Goal: Find contact information: Find contact information

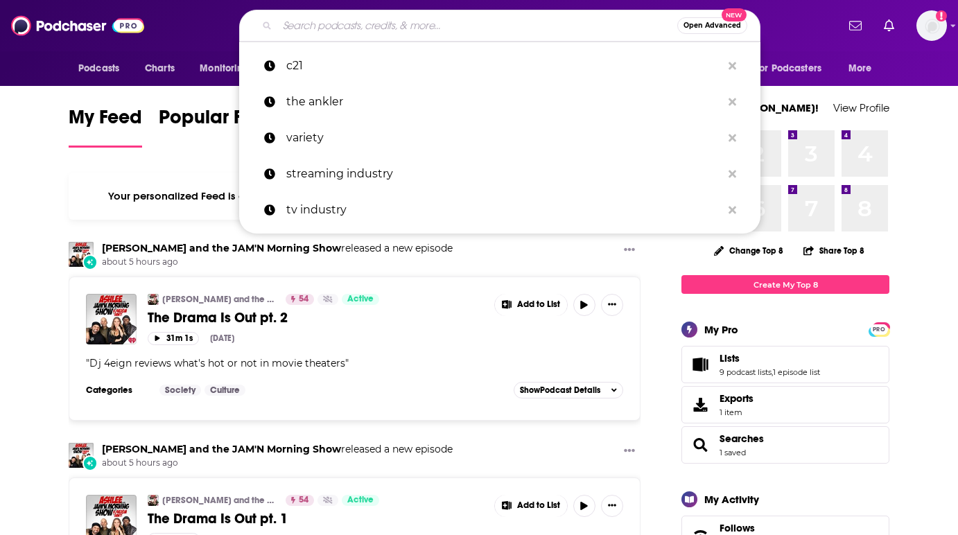
click at [372, 28] on input "Search podcasts, credits, & more..." at bounding box center [477, 26] width 400 height 22
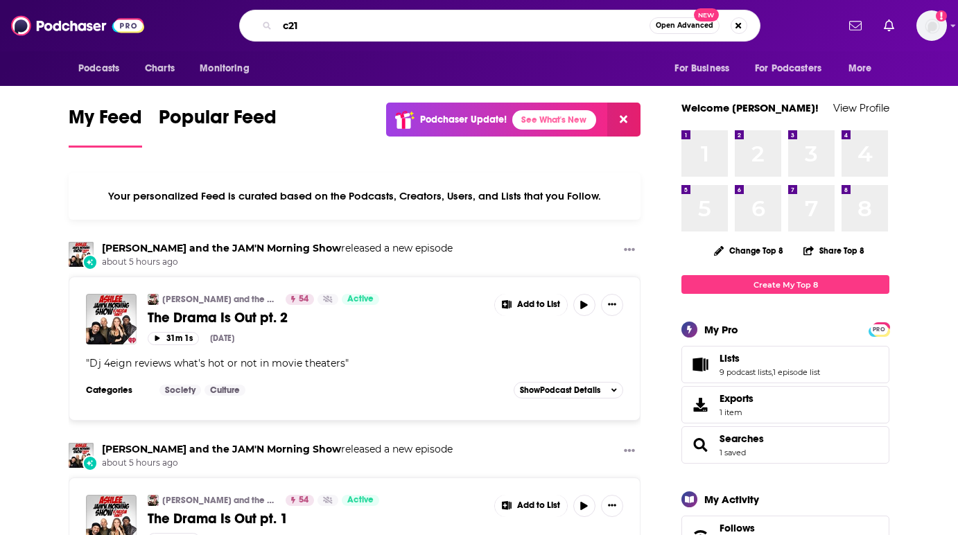
type input "c21"
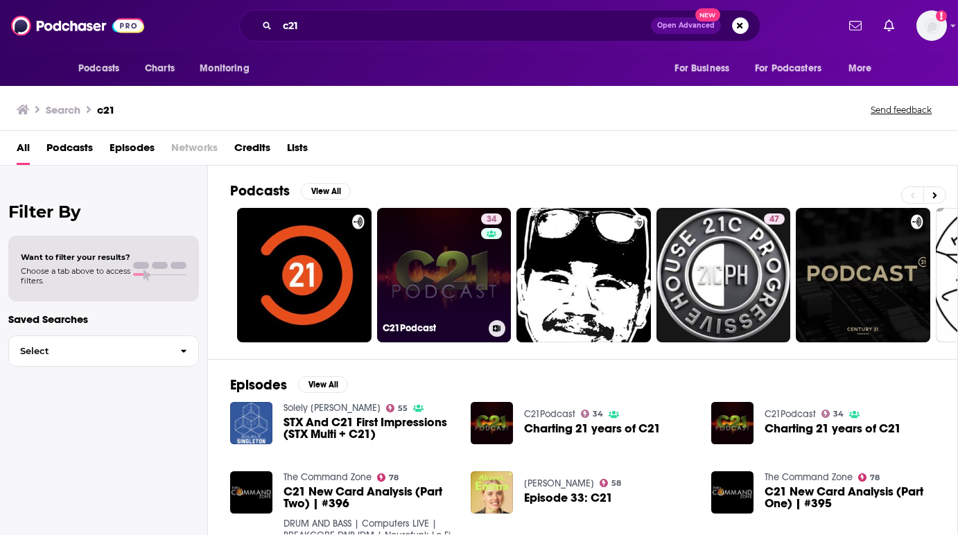
click at [416, 257] on link "34 C21Podcast" at bounding box center [444, 275] width 135 height 135
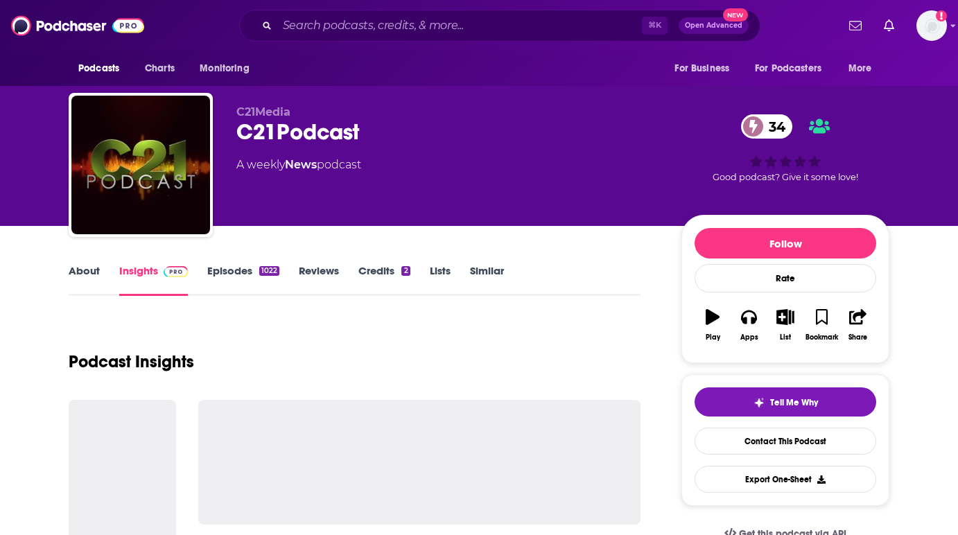
click at [232, 267] on link "Episodes 1022" at bounding box center [243, 280] width 72 height 32
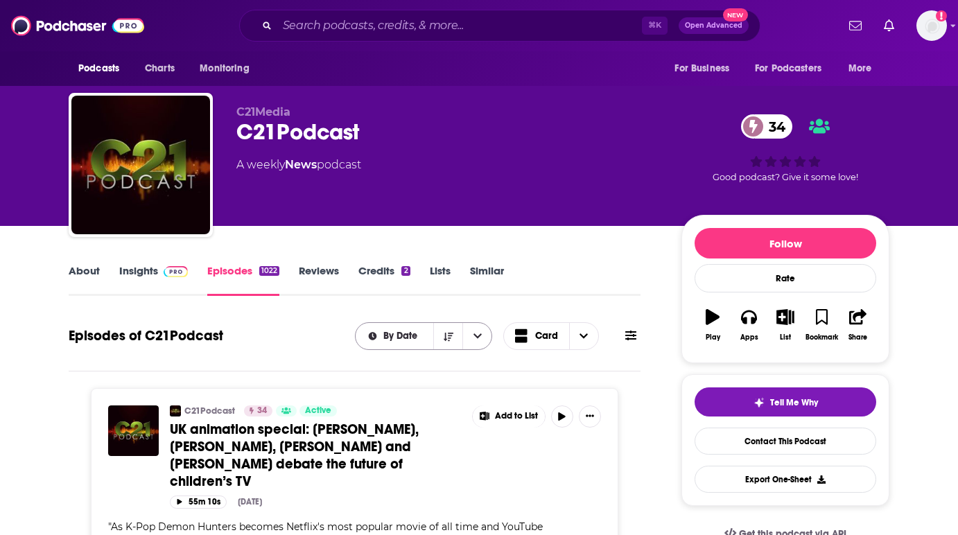
click at [387, 338] on span "By Date" at bounding box center [402, 336] width 39 height 10
click at [393, 335] on span "By Date" at bounding box center [402, 336] width 39 height 10
click at [481, 339] on icon "open menu" at bounding box center [478, 336] width 8 height 10
click at [481, 339] on icon "close menu" at bounding box center [478, 336] width 8 height 10
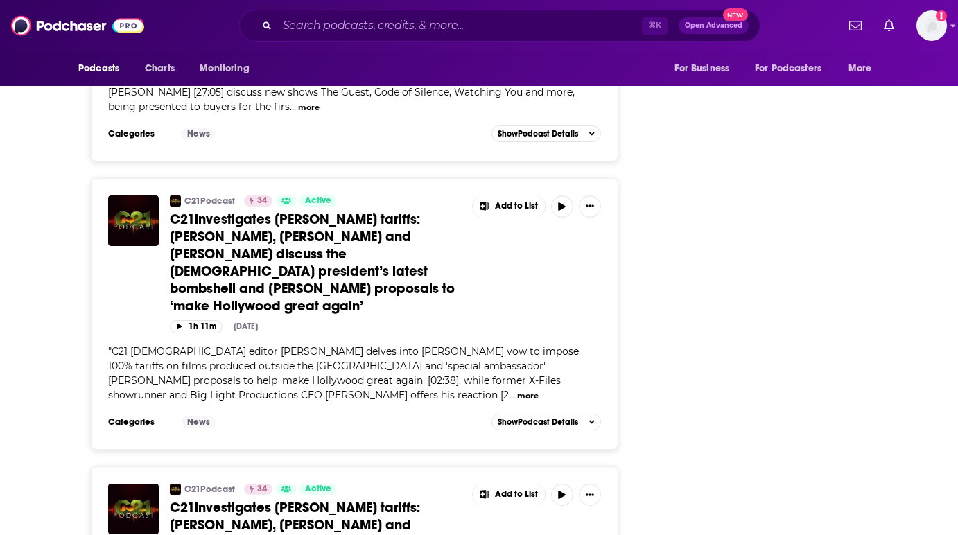
scroll to position [6272, 0]
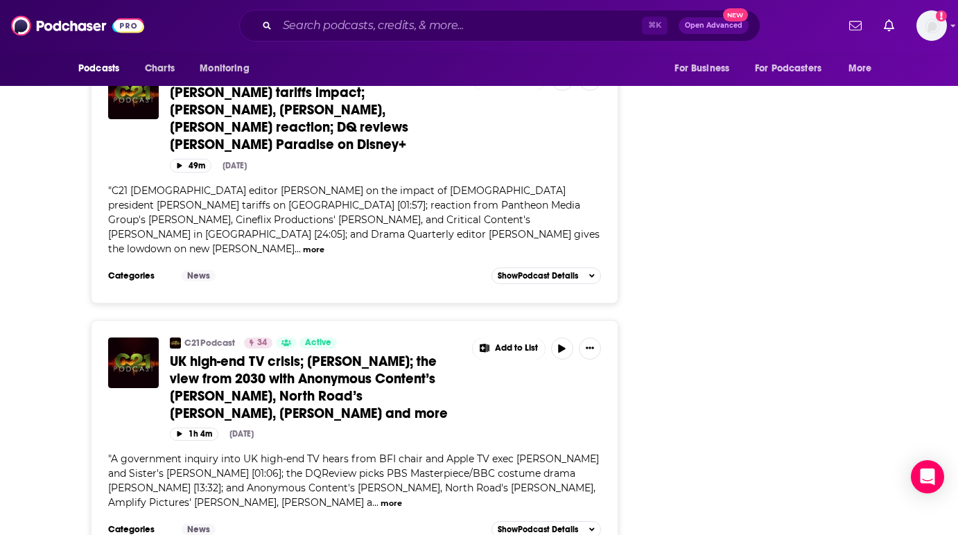
scroll to position [12432, 0]
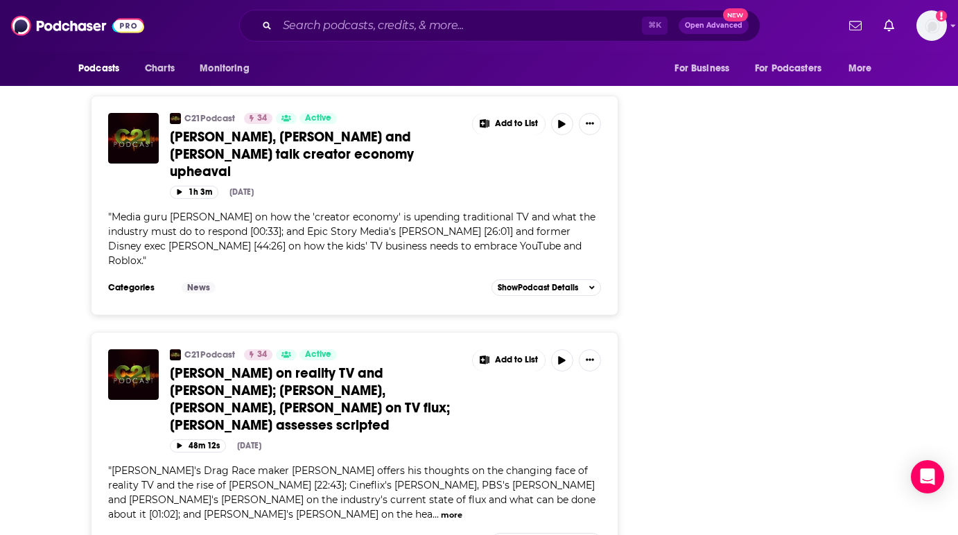
scroll to position [17726, 0]
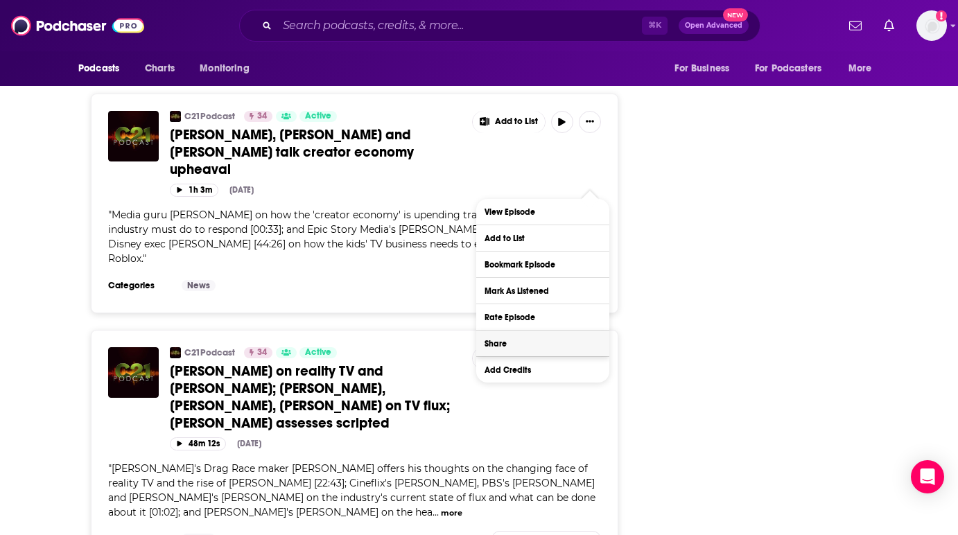
click at [519, 347] on button "Share" at bounding box center [542, 344] width 133 height 26
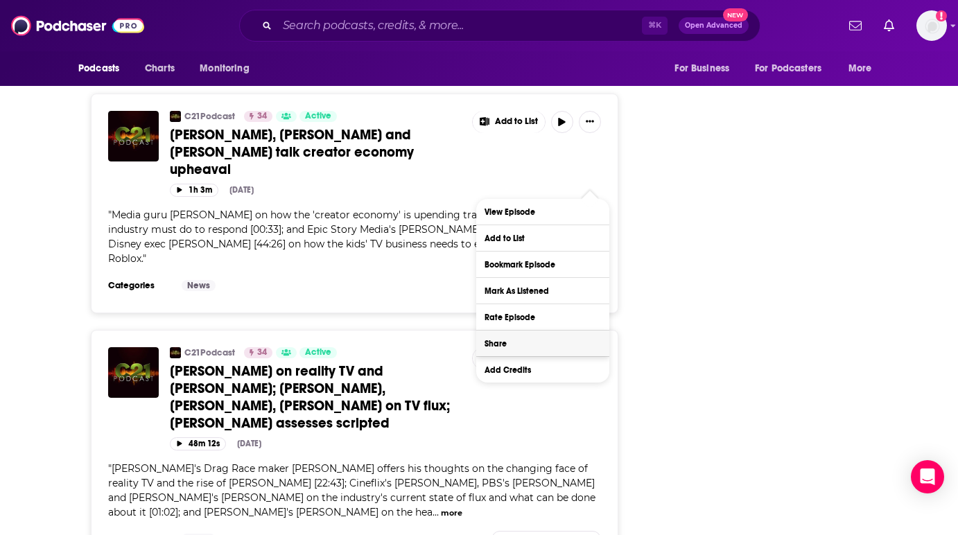
click at [489, 342] on button "Share" at bounding box center [542, 344] width 133 height 26
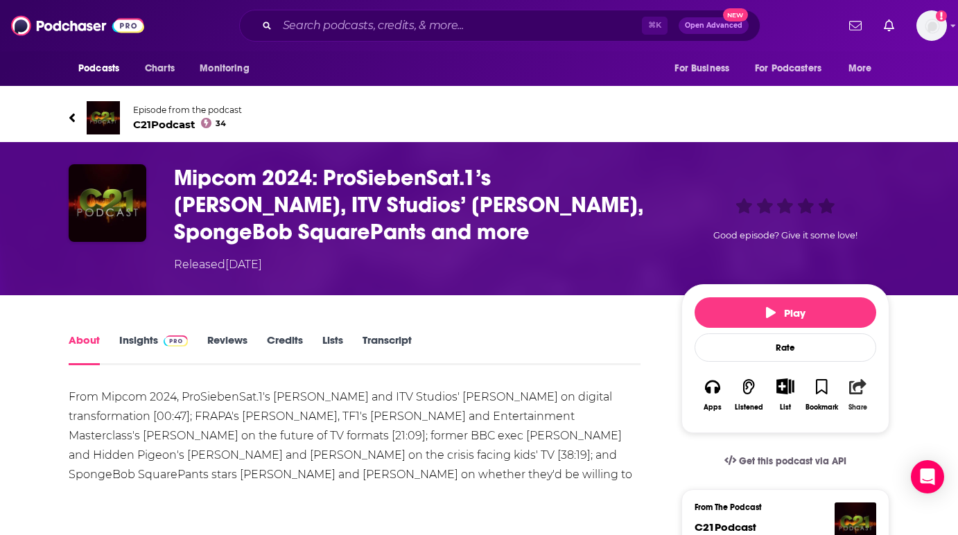
click at [860, 392] on icon "button" at bounding box center [857, 386] width 17 height 15
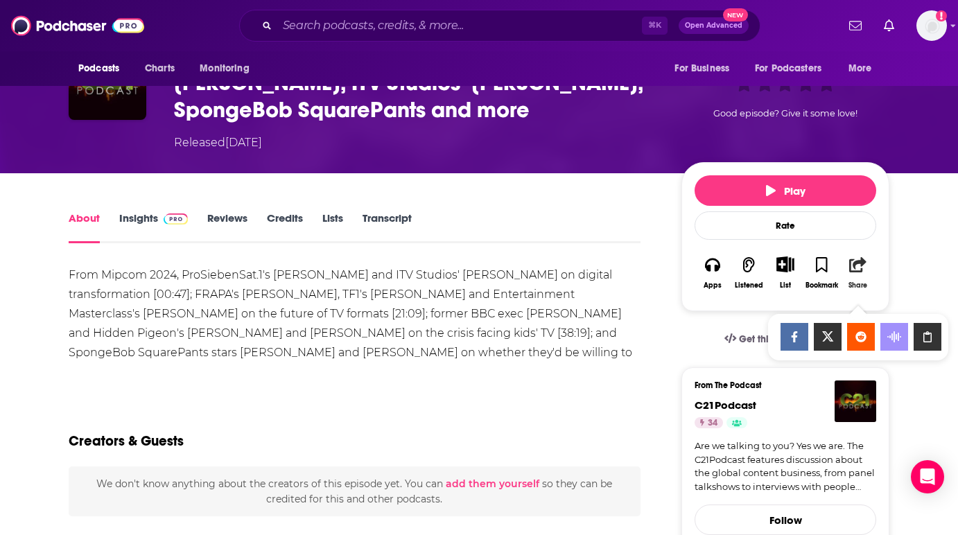
scroll to position [124, 0]
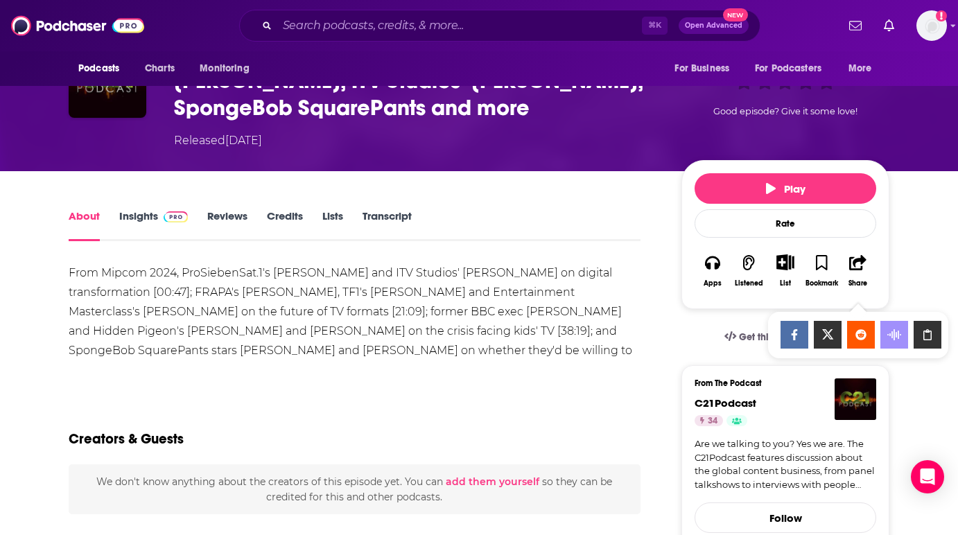
click at [924, 336] on icon "Show Share dropdown" at bounding box center [928, 334] width 28 height 11
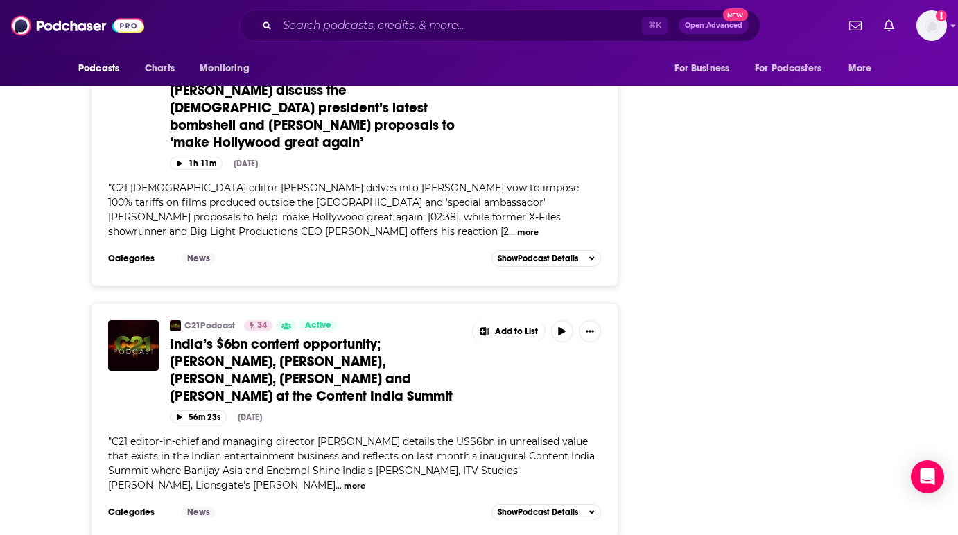
scroll to position [6272, 0]
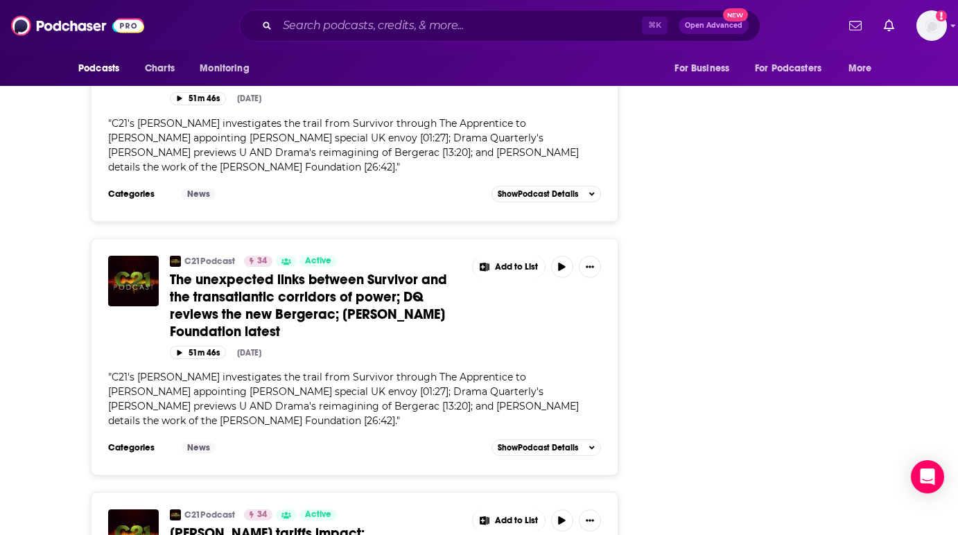
scroll to position [12432, 0]
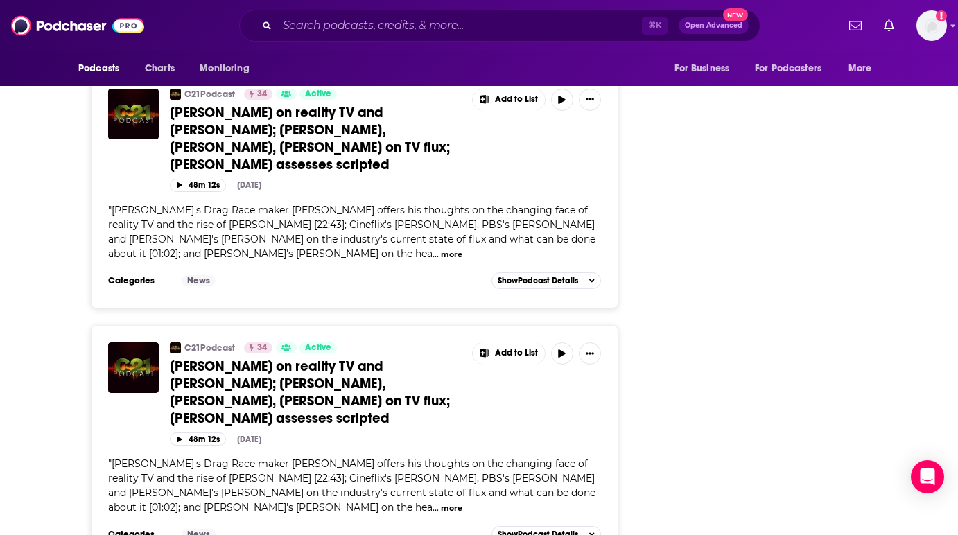
scroll to position [17984, 0]
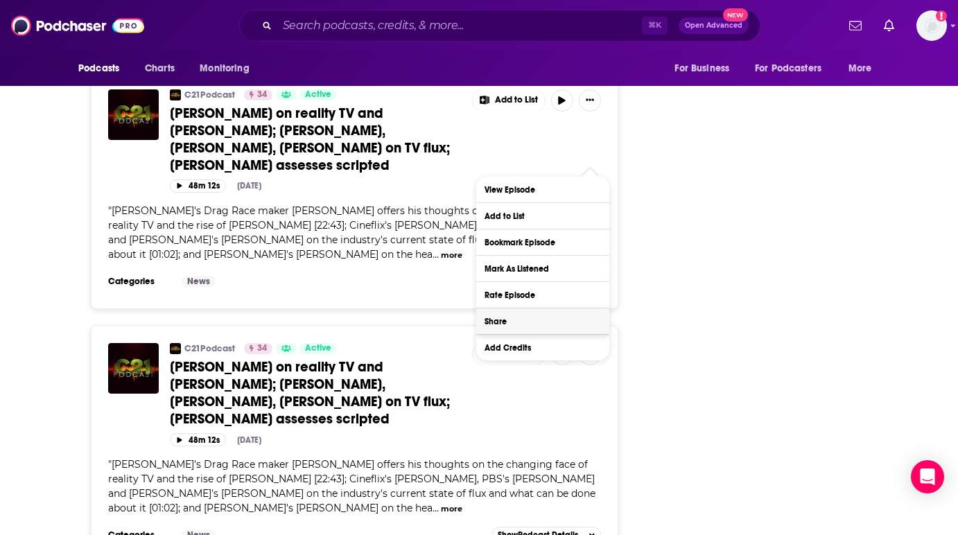
click at [494, 324] on button "Share" at bounding box center [542, 322] width 133 height 26
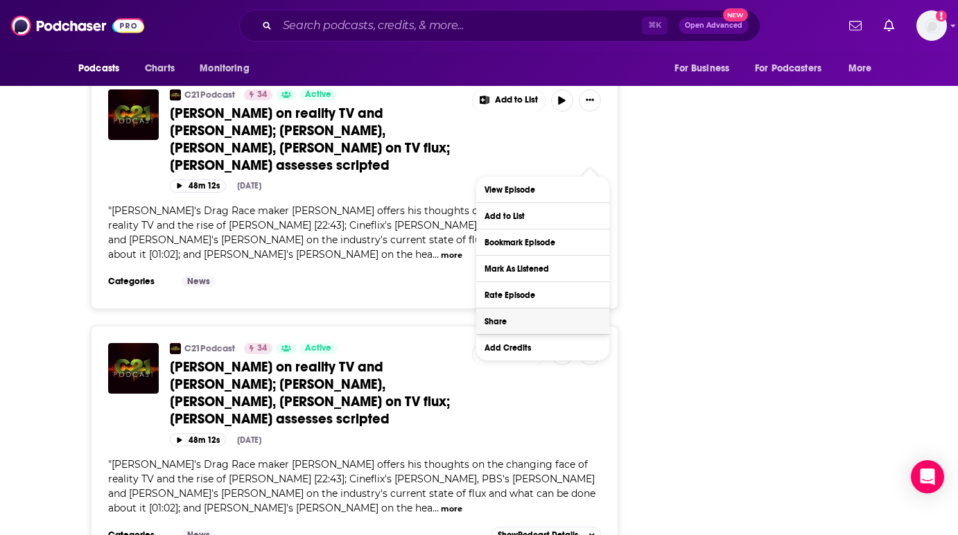
click at [521, 333] on button "Share" at bounding box center [542, 322] width 133 height 26
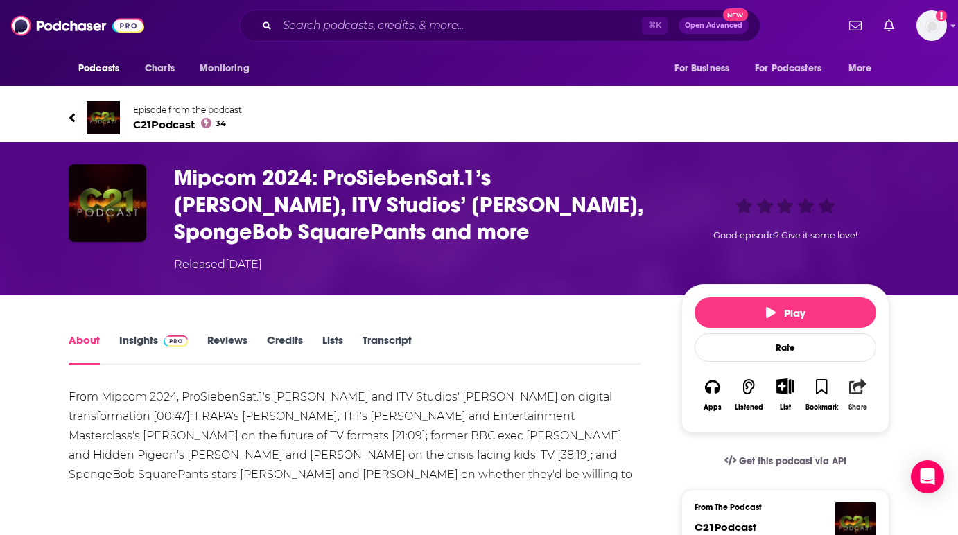
click at [860, 388] on icon "button" at bounding box center [857, 386] width 17 height 15
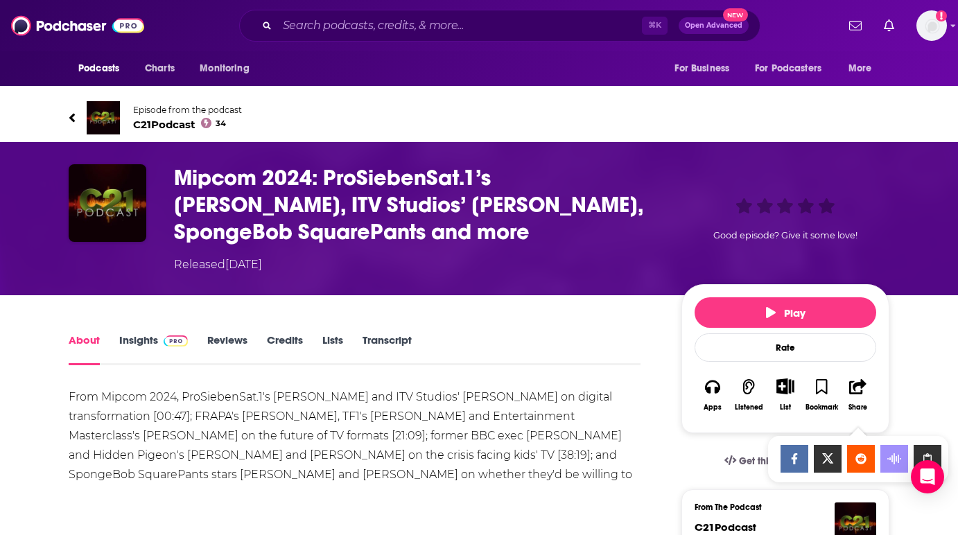
click at [925, 449] on div "Show Share dropdown" at bounding box center [928, 459] width 28 height 28
click at [340, 26] on input "Search podcasts, credits, & more..." at bounding box center [459, 26] width 365 height 22
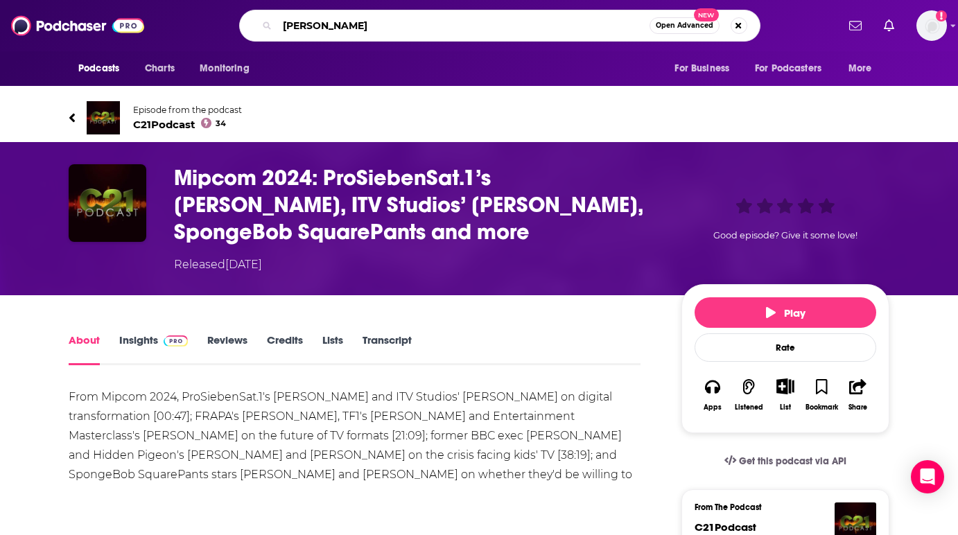
type input "[PERSON_NAME] ranchet"
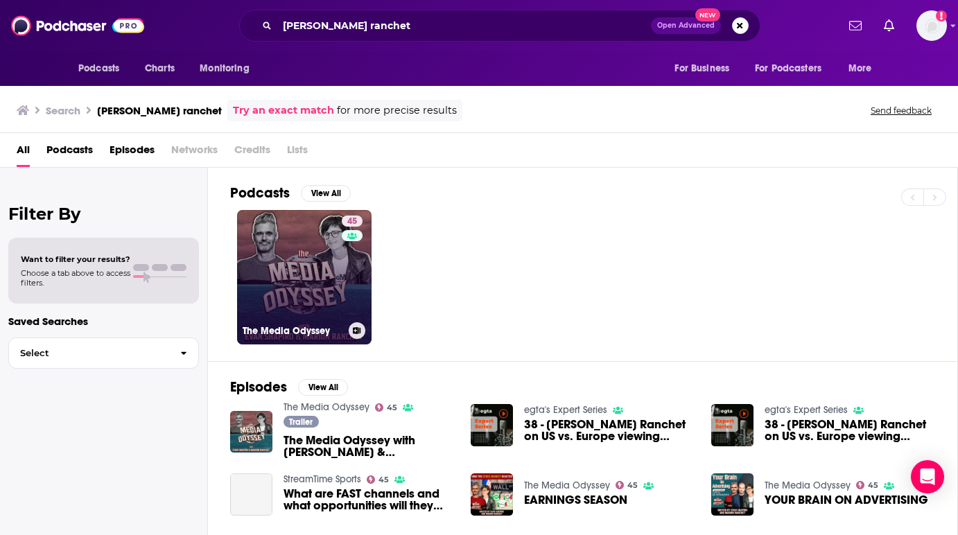
click at [322, 263] on link "45 The Media Odyssey" at bounding box center [304, 277] width 135 height 135
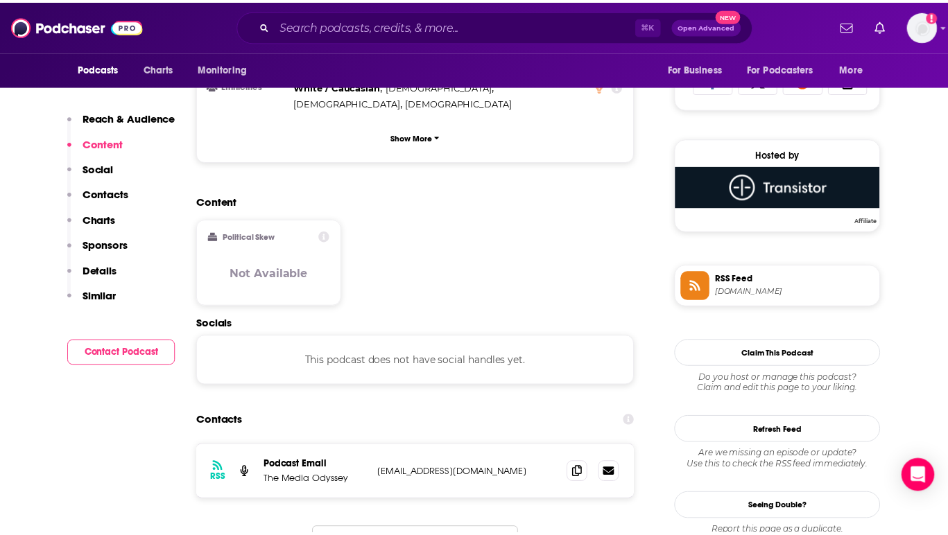
scroll to position [959, 0]
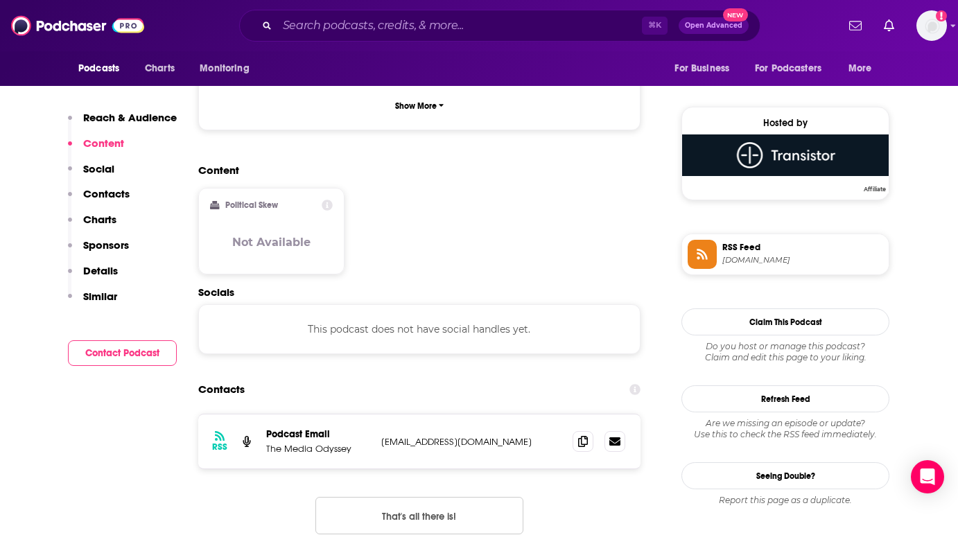
click at [447, 436] on p "[EMAIL_ADDRESS][DOMAIN_NAME]" at bounding box center [471, 442] width 180 height 12
click at [586, 435] on icon at bounding box center [583, 440] width 10 height 11
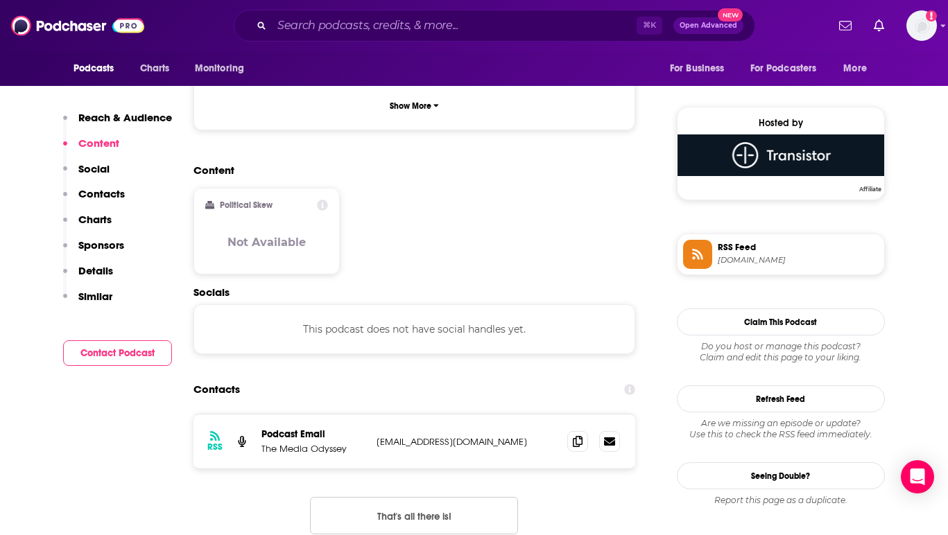
click at [437, 168] on div "Content Political Skew Not Available" at bounding box center [414, 225] width 442 height 123
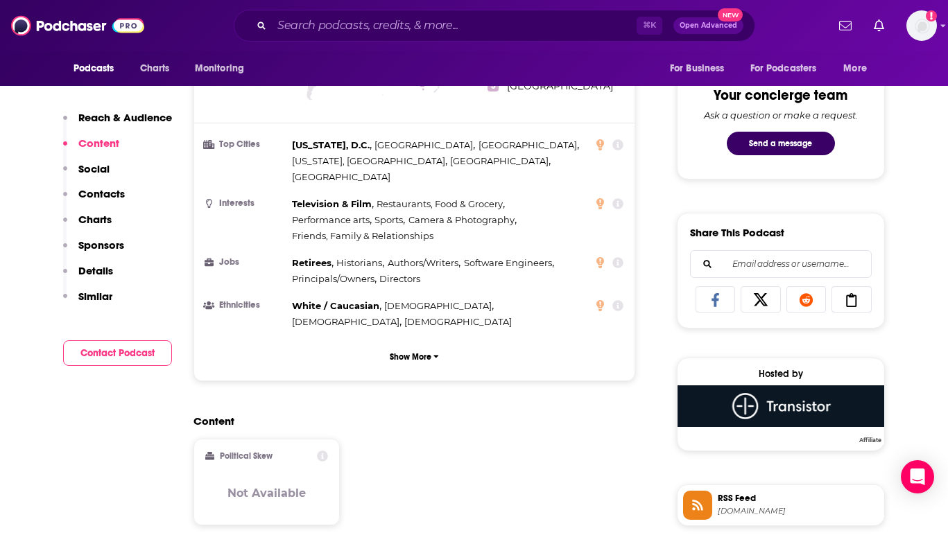
scroll to position [569, 0]
